Goal: Contribute content: Add original content to the website for others to see

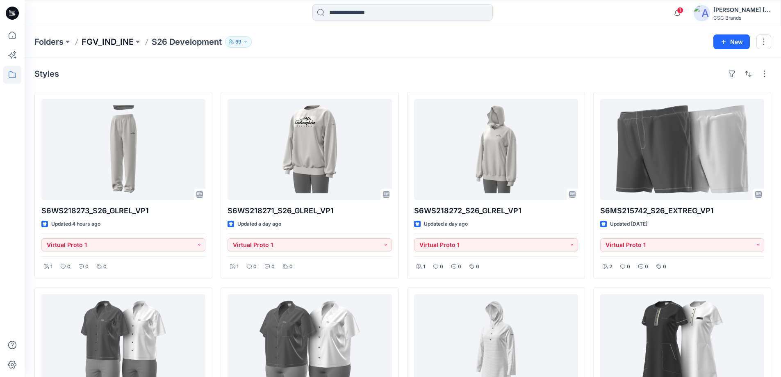
click at [114, 41] on p "FGV_IND_INE" at bounding box center [108, 41] width 52 height 11
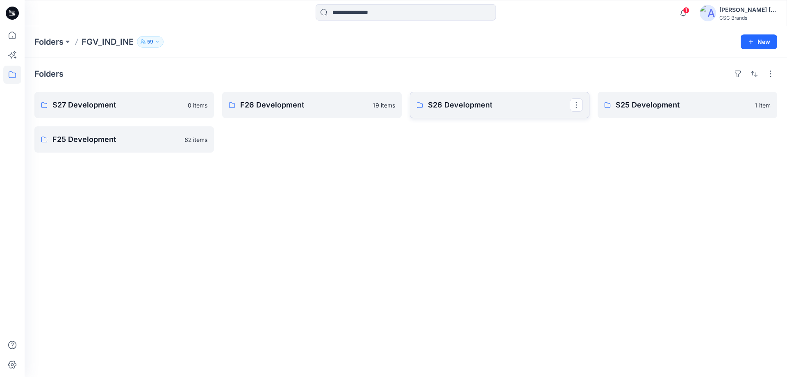
click at [513, 109] on p "S26 Development" at bounding box center [499, 104] width 142 height 11
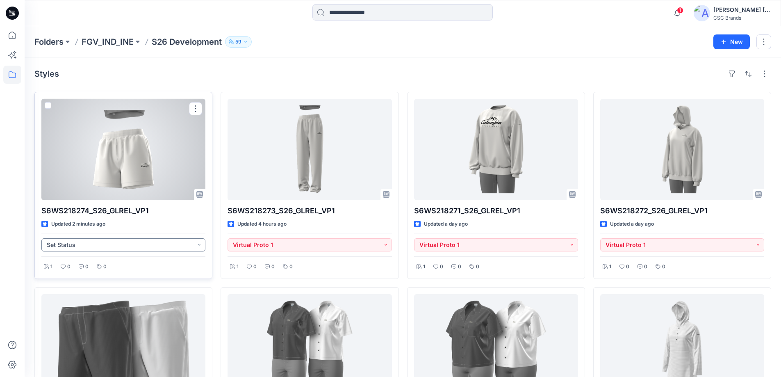
click at [198, 246] on button "Set Status" at bounding box center [123, 244] width 164 height 13
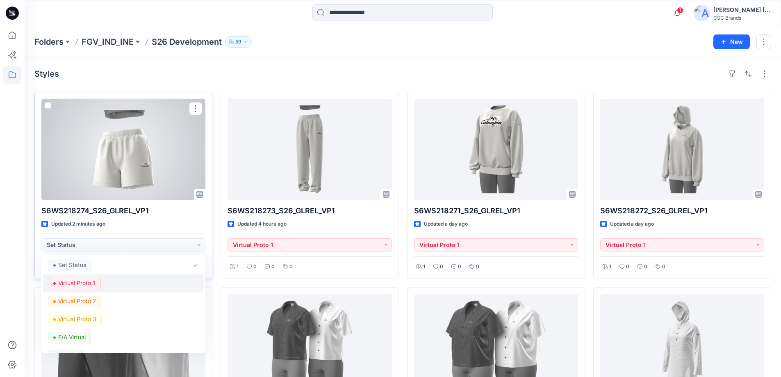
click at [77, 281] on p "Virtual Proto 1" at bounding box center [76, 283] width 37 height 11
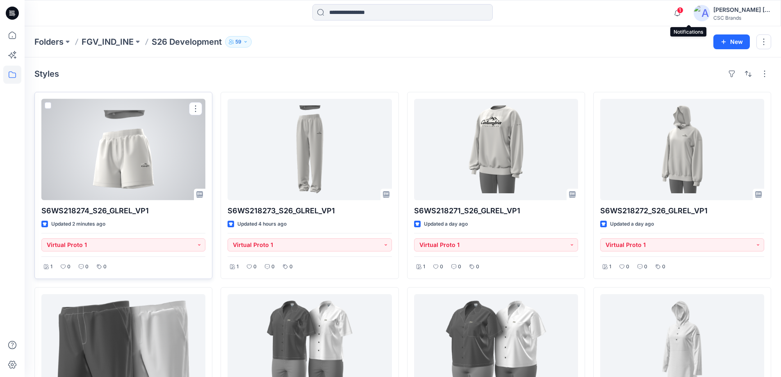
click at [683, 10] on span "1" at bounding box center [680, 10] width 7 height 7
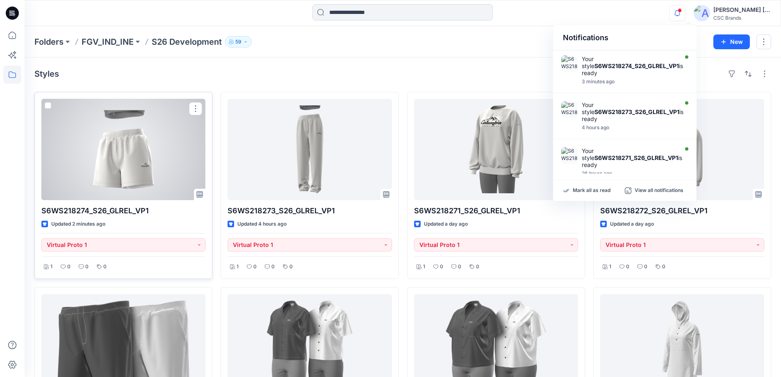
click at [361, 73] on div "Styles" at bounding box center [402, 73] width 737 height 13
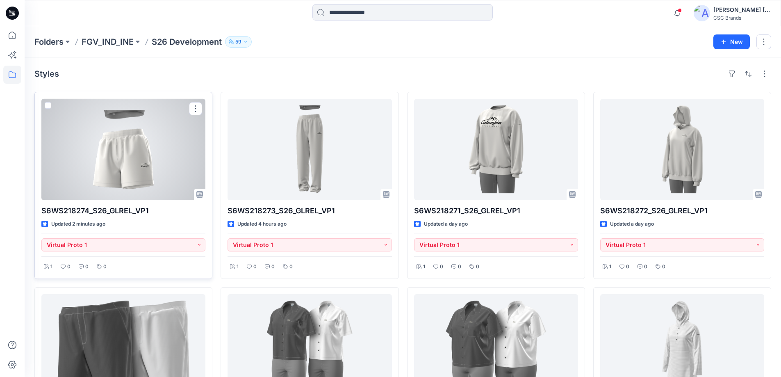
click at [178, 159] on div at bounding box center [123, 149] width 164 height 101
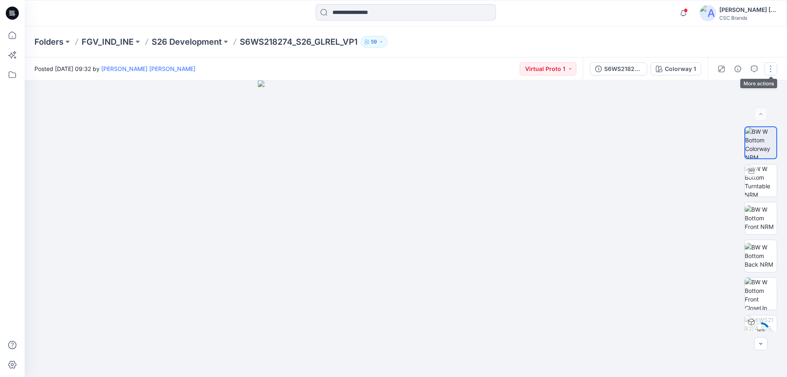
click at [773, 70] on button "button" at bounding box center [770, 68] width 13 height 13
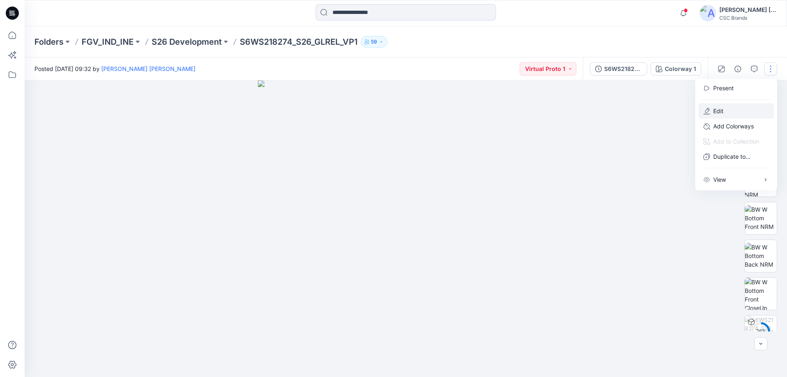
click at [724, 109] on p "Edit" at bounding box center [718, 111] width 10 height 9
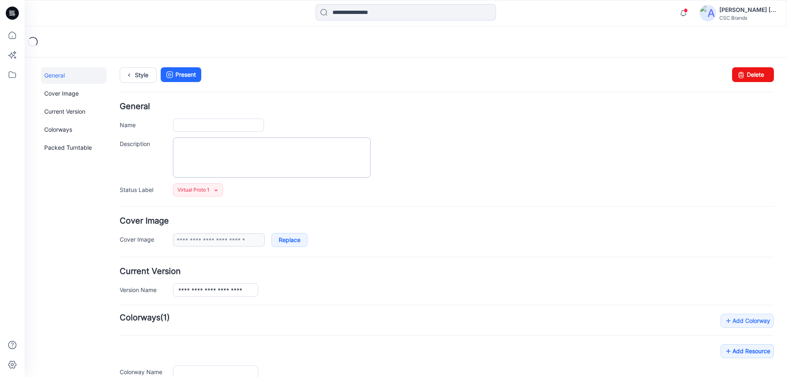
type input "**********"
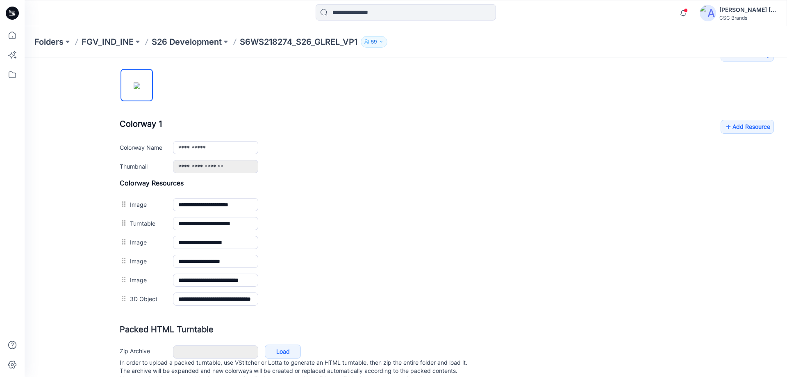
scroll to position [291, 0]
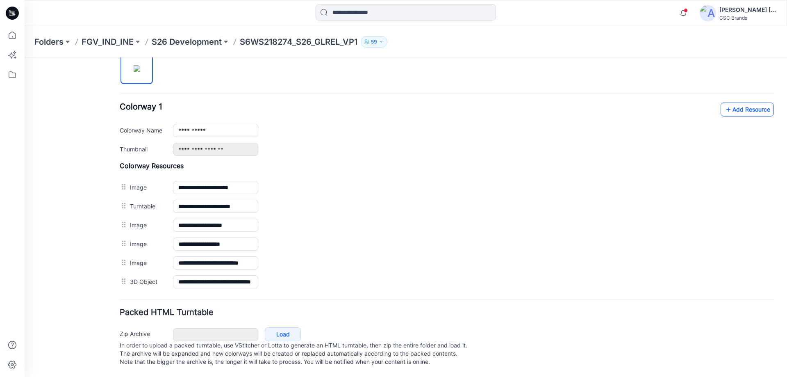
click at [733, 102] on link "Add Resource" at bounding box center [747, 109] width 53 height 14
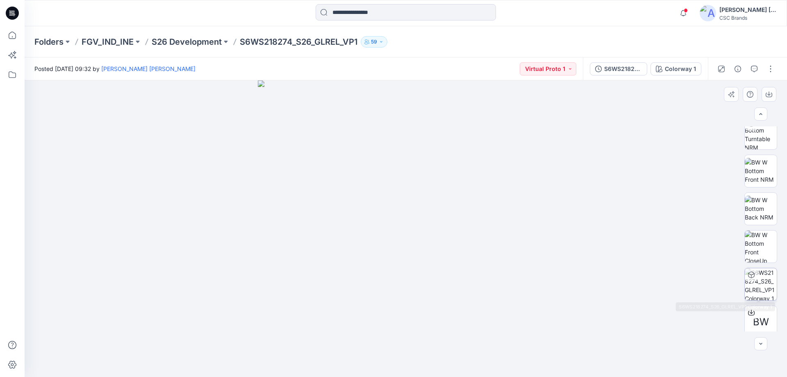
scroll to position [54, 0]
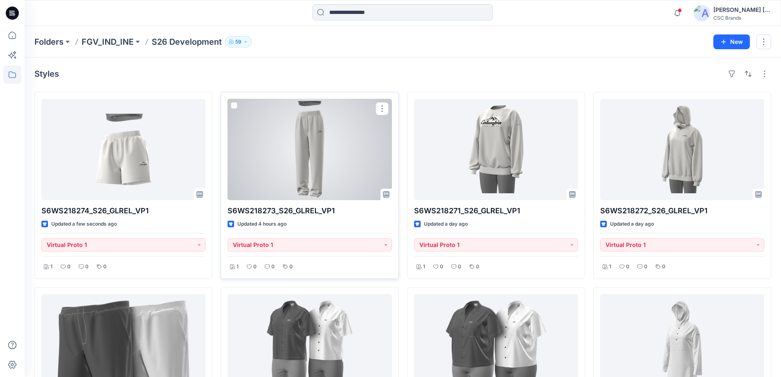
click at [358, 169] on div at bounding box center [310, 149] width 164 height 101
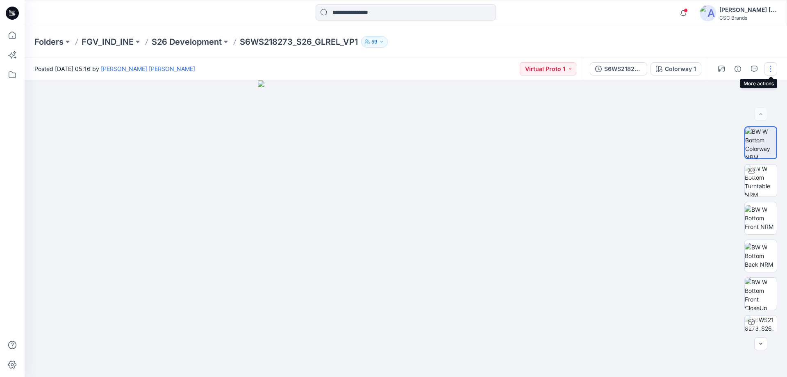
click at [771, 70] on button "button" at bounding box center [770, 68] width 13 height 13
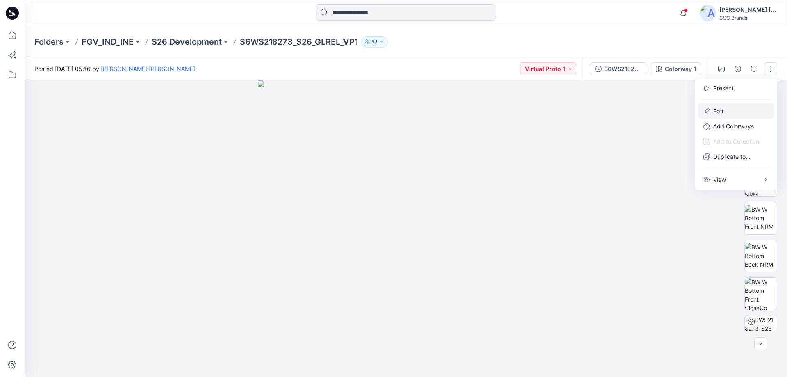
click at [724, 108] on button "Edit" at bounding box center [736, 110] width 75 height 15
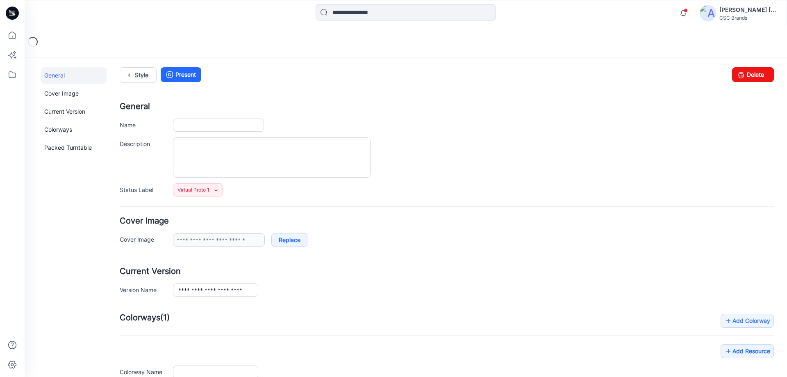
type input "**********"
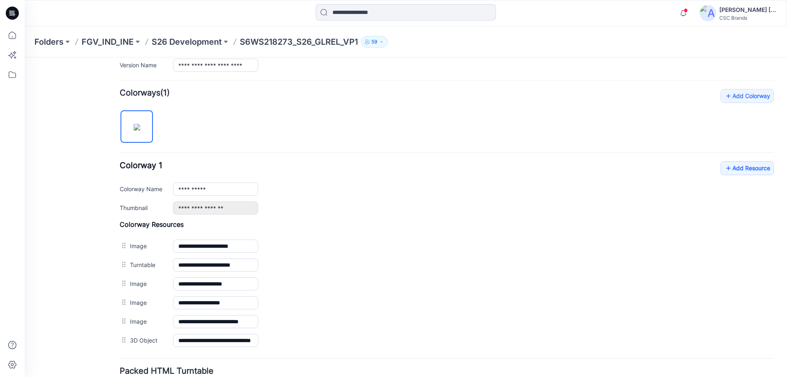
scroll to position [246, 0]
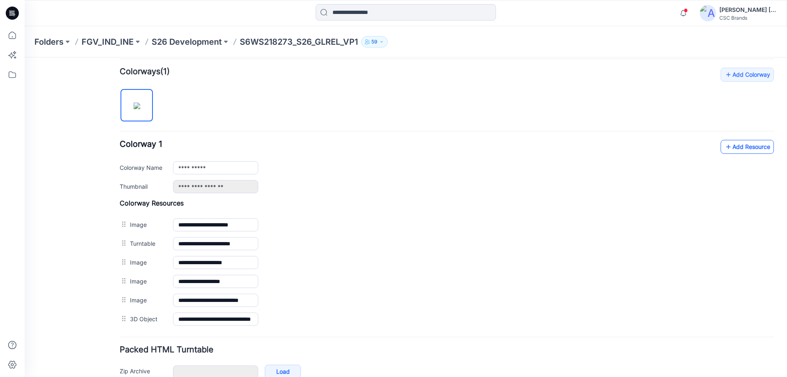
click at [724, 144] on icon at bounding box center [728, 146] width 8 height 13
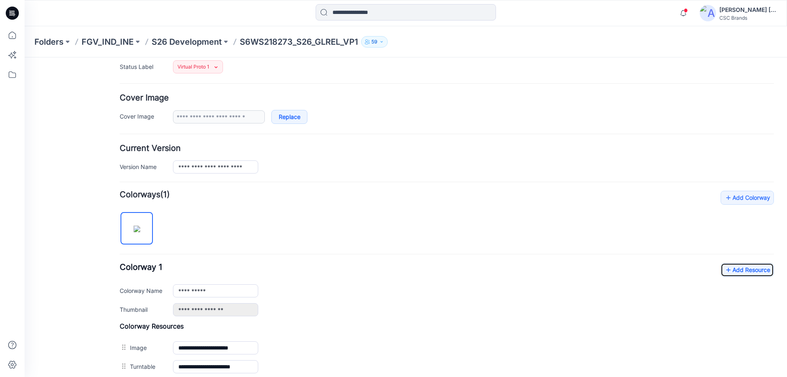
scroll to position [0, 0]
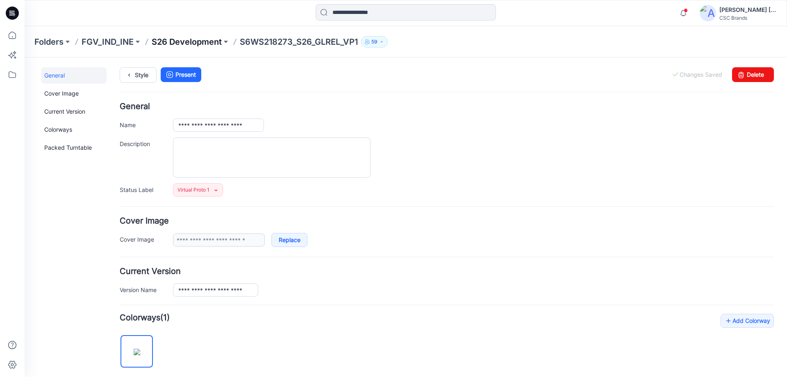
click at [171, 43] on p "S26 Development" at bounding box center [187, 41] width 70 height 11
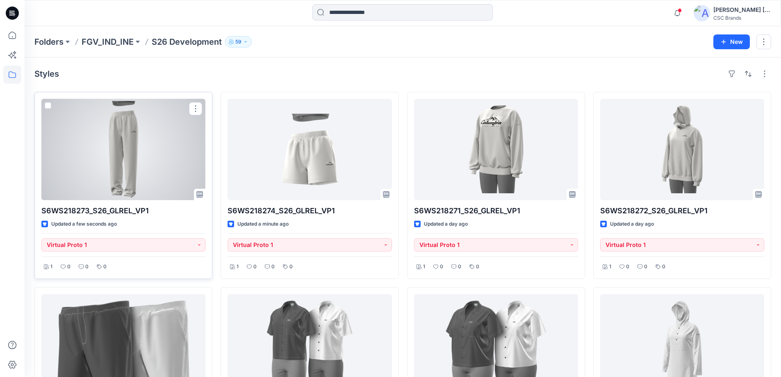
click at [155, 167] on div at bounding box center [123, 149] width 164 height 101
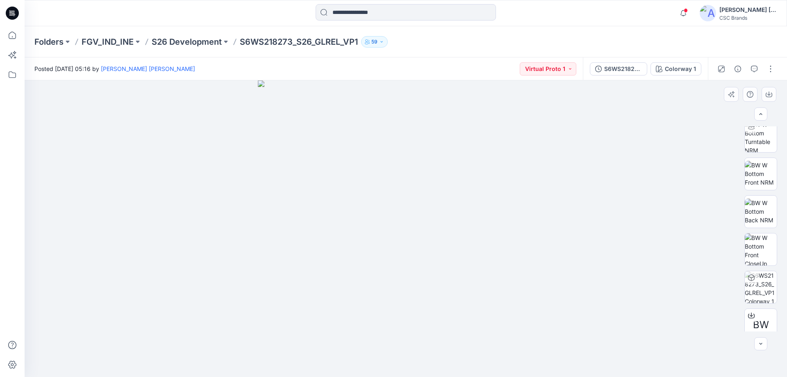
scroll to position [54, 0]
click at [109, 38] on p "FGV_IND_INE" at bounding box center [108, 41] width 52 height 11
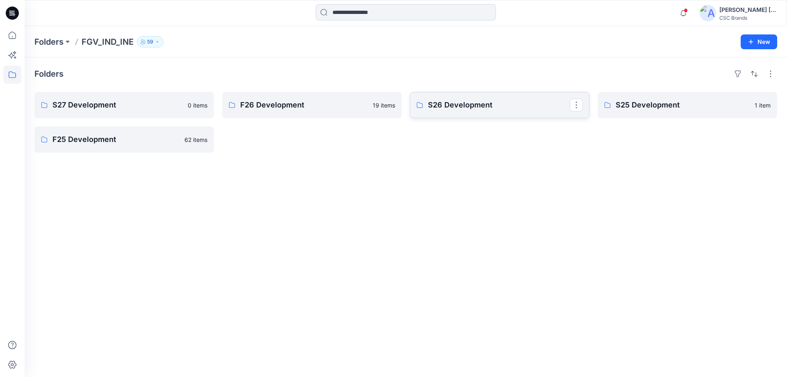
click at [505, 107] on p "S26 Development" at bounding box center [499, 104] width 142 height 11
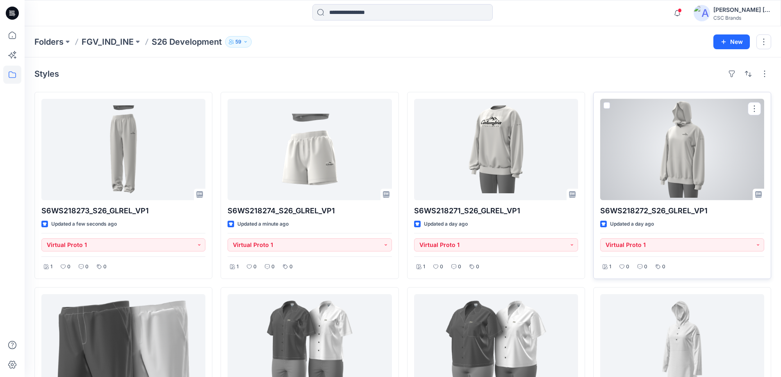
click at [700, 172] on div at bounding box center [682, 149] width 164 height 101
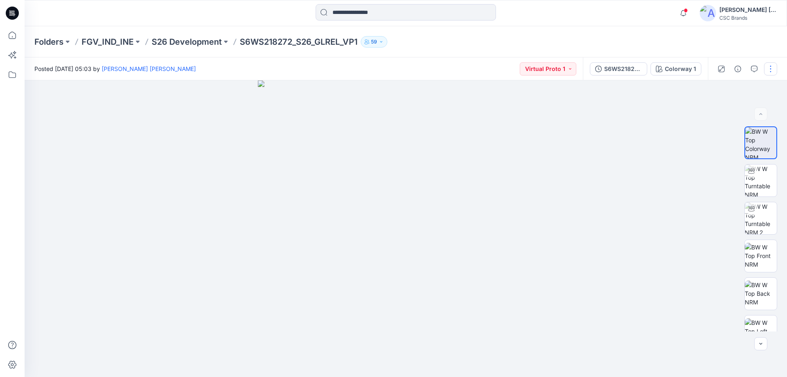
click at [769, 71] on button "button" at bounding box center [770, 68] width 13 height 13
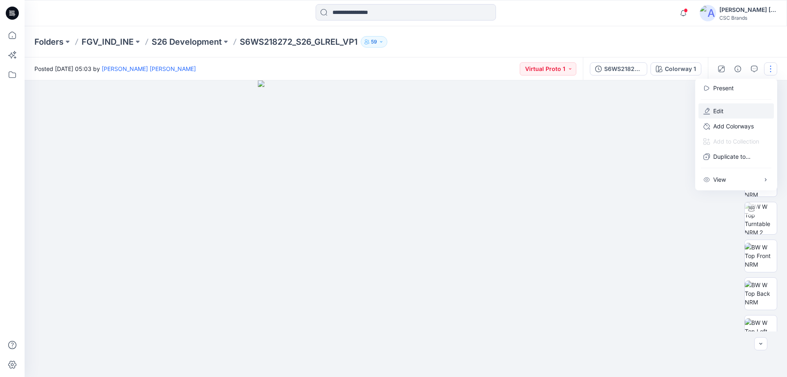
click at [729, 110] on button "Edit" at bounding box center [736, 110] width 75 height 15
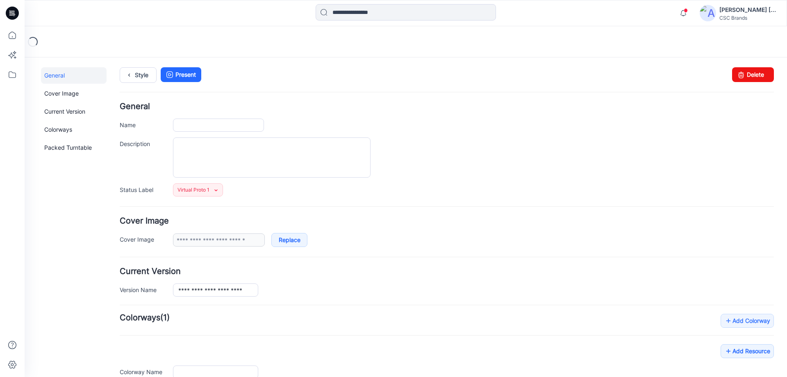
type input "**********"
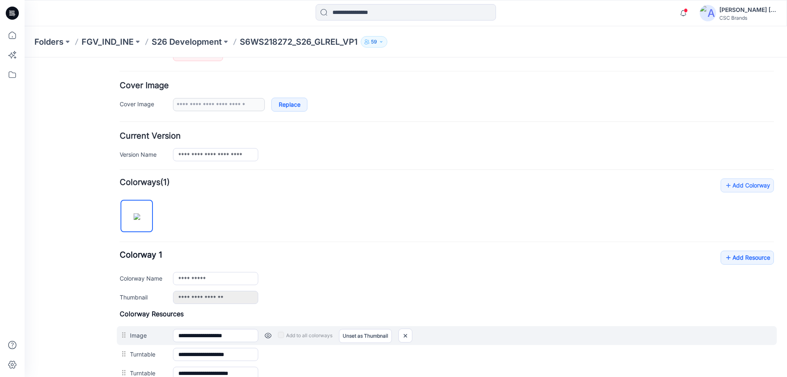
scroll to position [164, 0]
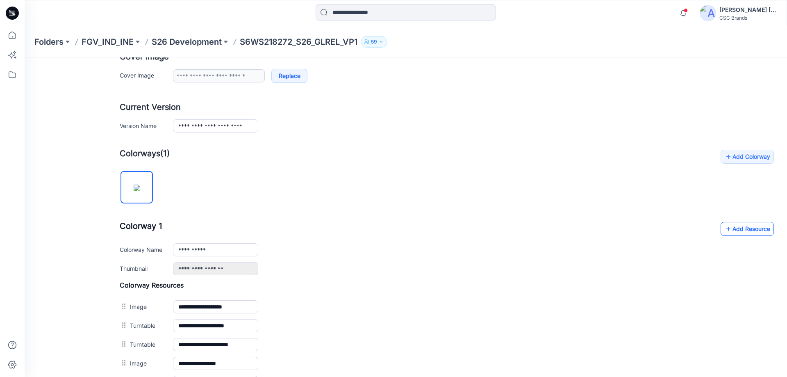
click at [724, 228] on icon at bounding box center [728, 228] width 8 height 13
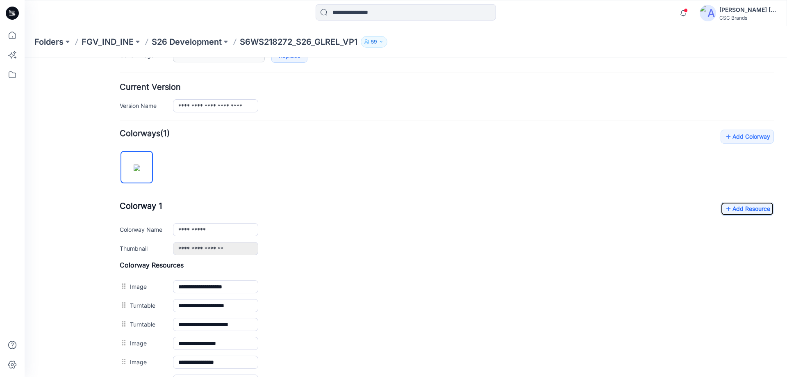
scroll to position [61, 0]
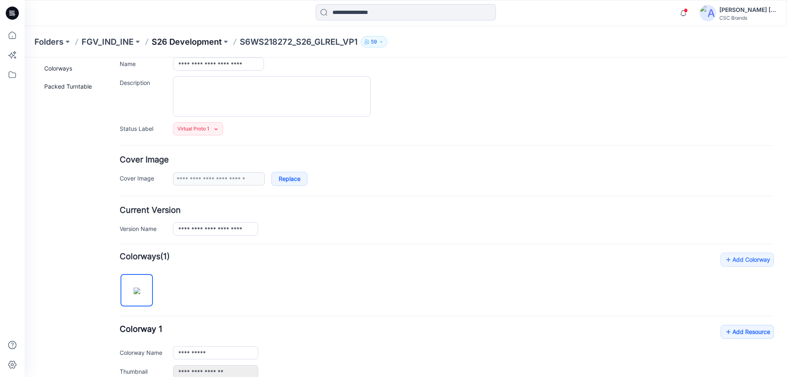
click at [182, 46] on p "S26 Development" at bounding box center [187, 41] width 70 height 11
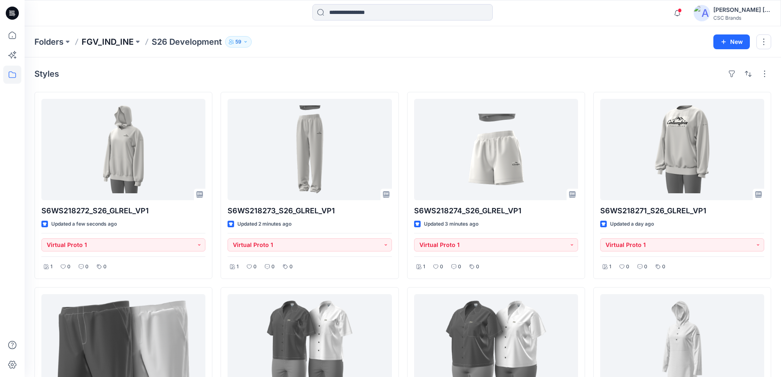
click at [112, 43] on p "FGV_IND_INE" at bounding box center [108, 41] width 52 height 11
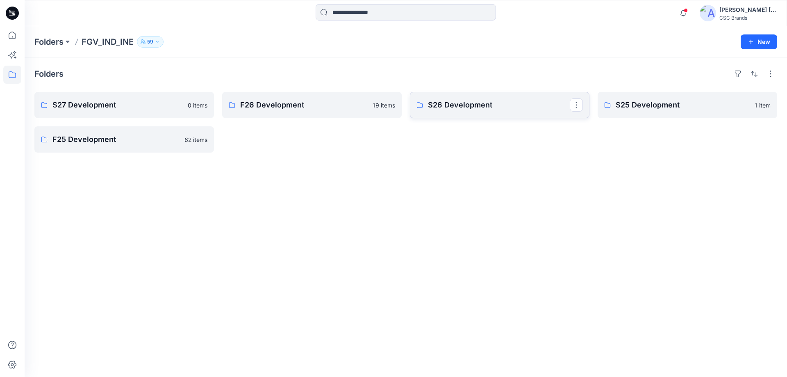
click at [459, 109] on p "S26 Development" at bounding box center [499, 104] width 142 height 11
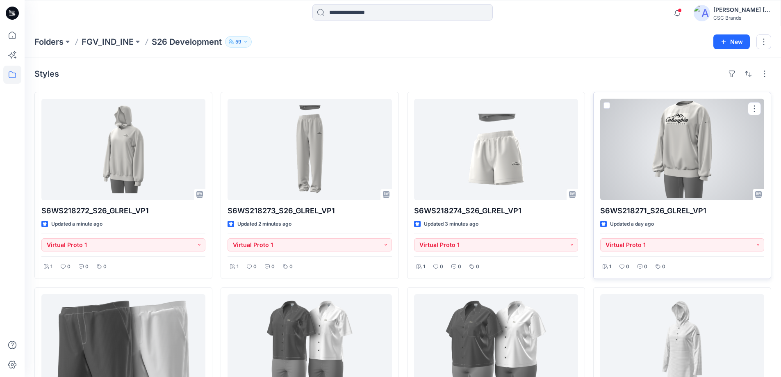
click at [723, 158] on div at bounding box center [682, 149] width 164 height 101
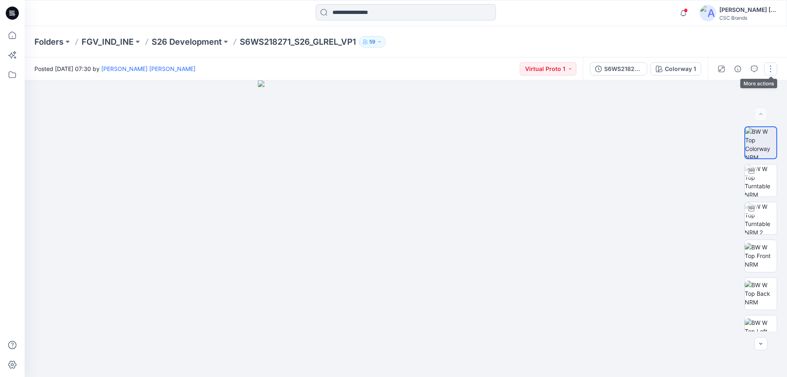
click at [771, 71] on button "button" at bounding box center [770, 68] width 13 height 13
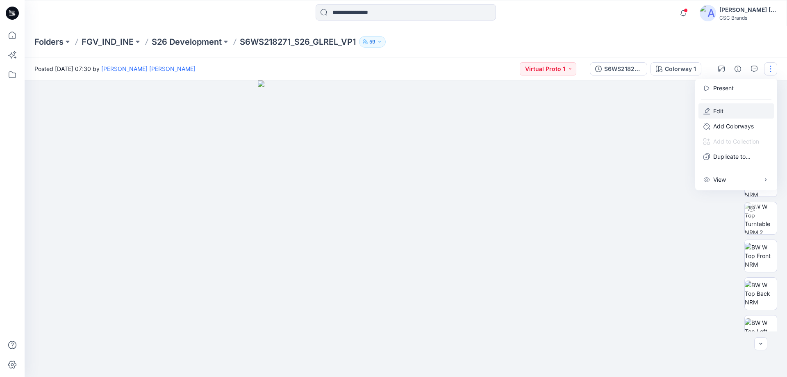
click at [719, 112] on p "Edit" at bounding box center [718, 111] width 10 height 9
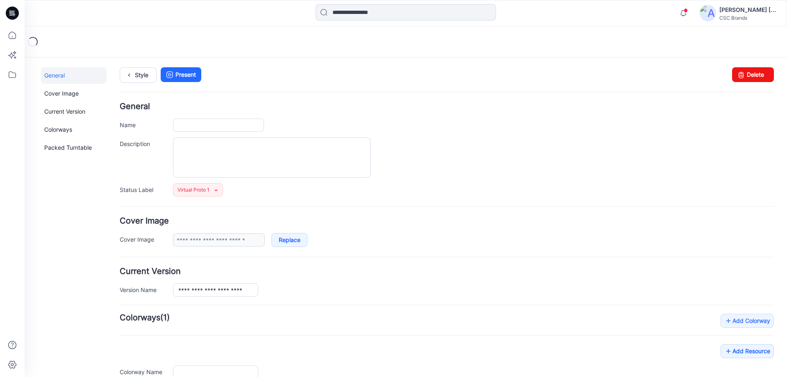
type input "**********"
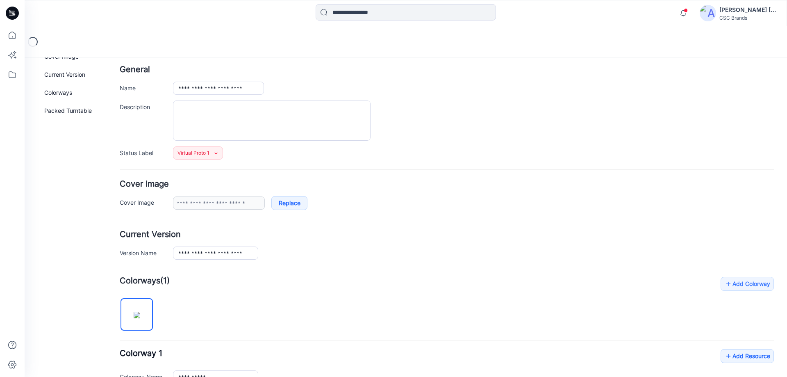
scroll to position [164, 0]
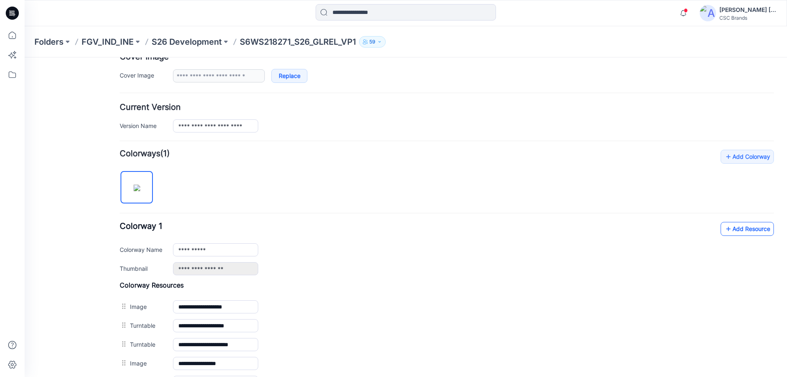
click at [724, 228] on icon at bounding box center [728, 228] width 8 height 13
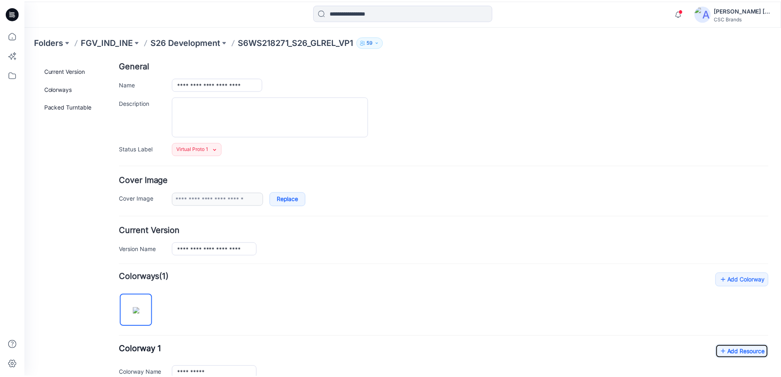
scroll to position [0, 0]
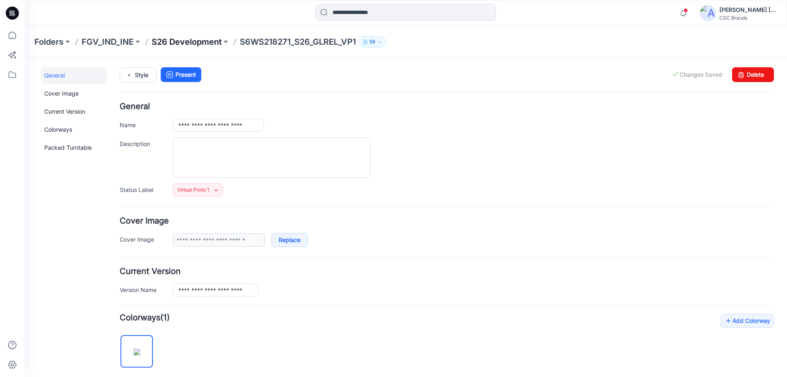
click at [178, 43] on p "S26 Development" at bounding box center [187, 41] width 70 height 11
